Goal: Use online tool/utility: Use online tool/utility

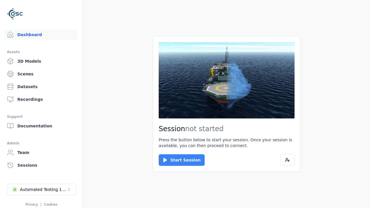
click at [178, 160] on button "Start Session" at bounding box center [182, 160] width 46 height 12
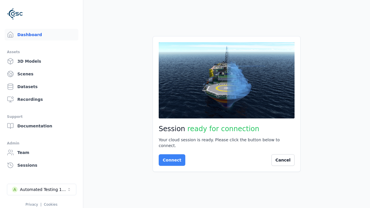
click at [170, 157] on button "Connect" at bounding box center [172, 160] width 27 height 12
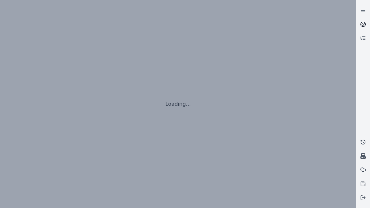
click at [363, 24] on icon at bounding box center [363, 23] width 3 height 2
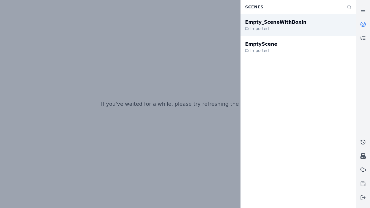
click at [270, 22] on div "Empty_SceneWithBoxIn" at bounding box center [275, 22] width 61 height 7
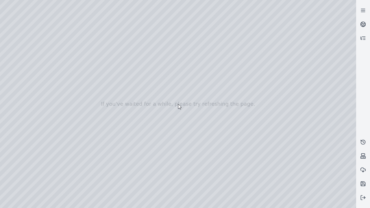
click at [17, 43] on div at bounding box center [178, 104] width 356 height 208
click at [24, 62] on div at bounding box center [178, 104] width 356 height 208
click at [93, 97] on div at bounding box center [178, 104] width 356 height 208
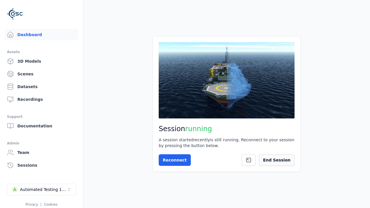
click at [280, 160] on button "End Session" at bounding box center [277, 160] width 36 height 12
